Goal: Book appointment/travel/reservation

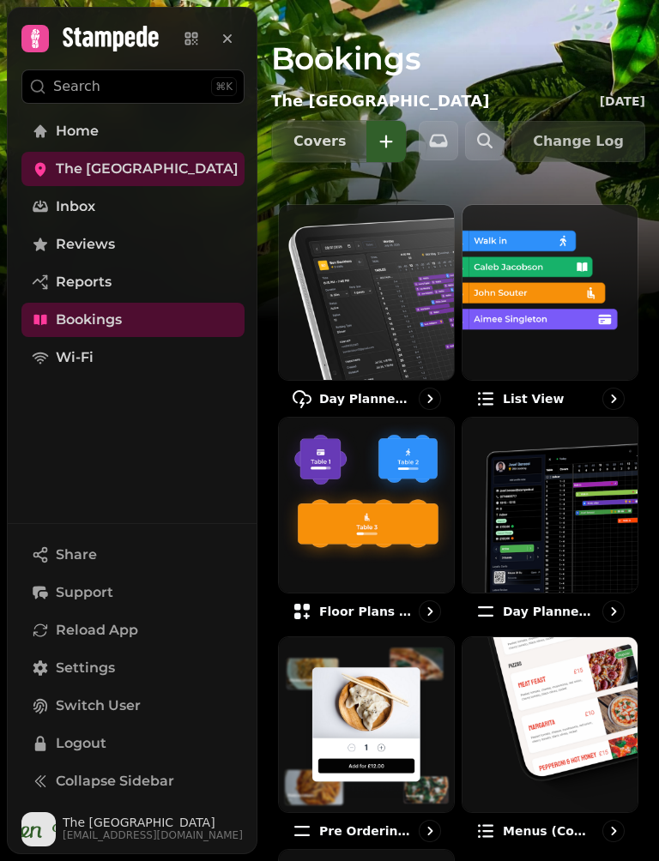
click at [356, 301] on img at bounding box center [366, 292] width 175 height 175
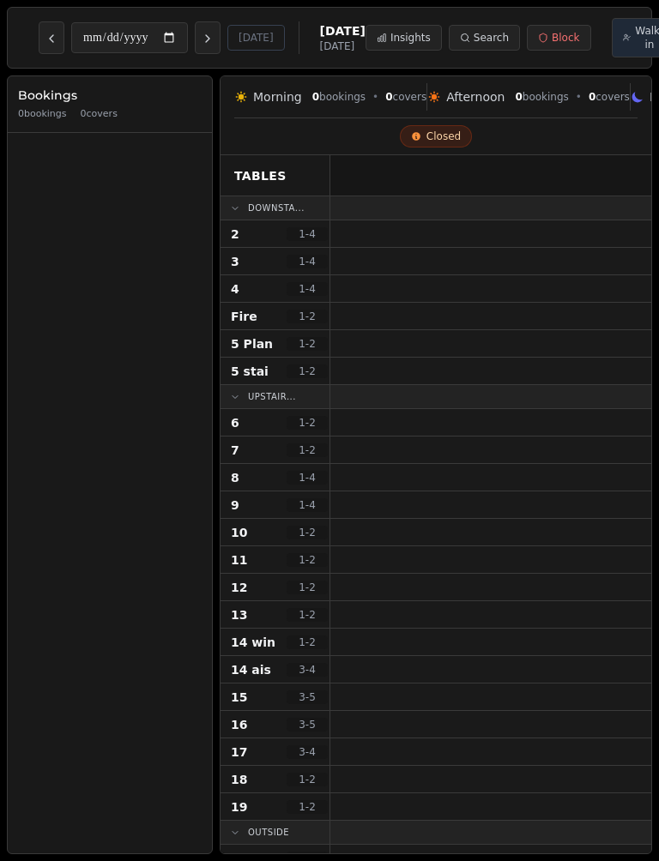
click at [195, 53] on button "Next day" at bounding box center [208, 37] width 26 height 33
type input "**********"
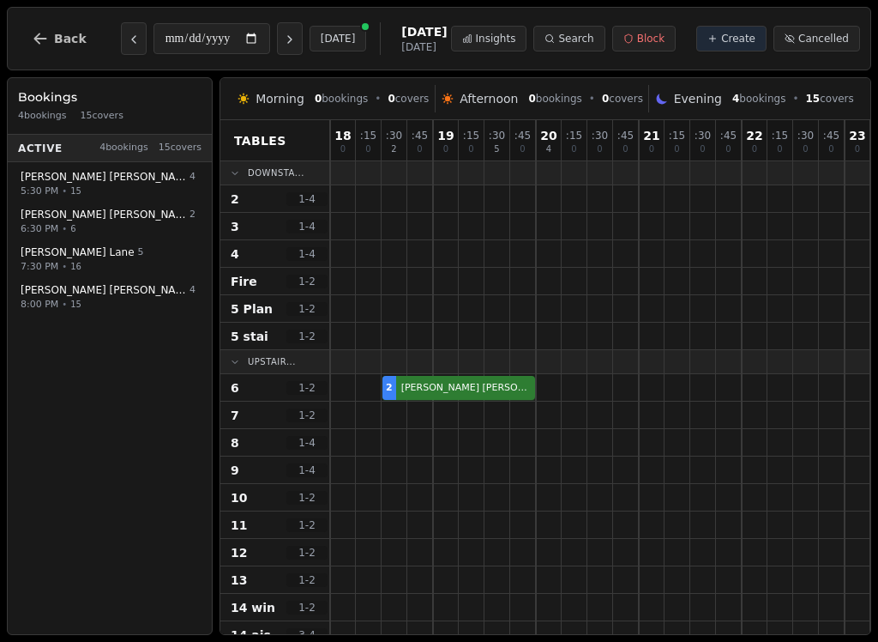
scroll to position [0, 51]
